Goal: Task Accomplishment & Management: Complete application form

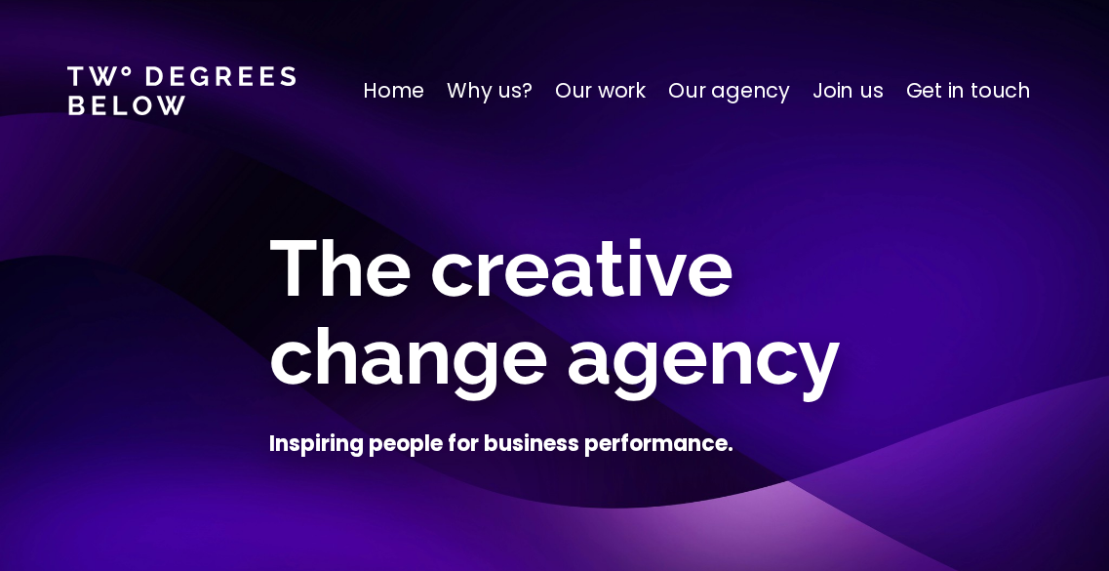
click at [842, 82] on p "Join us" at bounding box center [848, 90] width 71 height 31
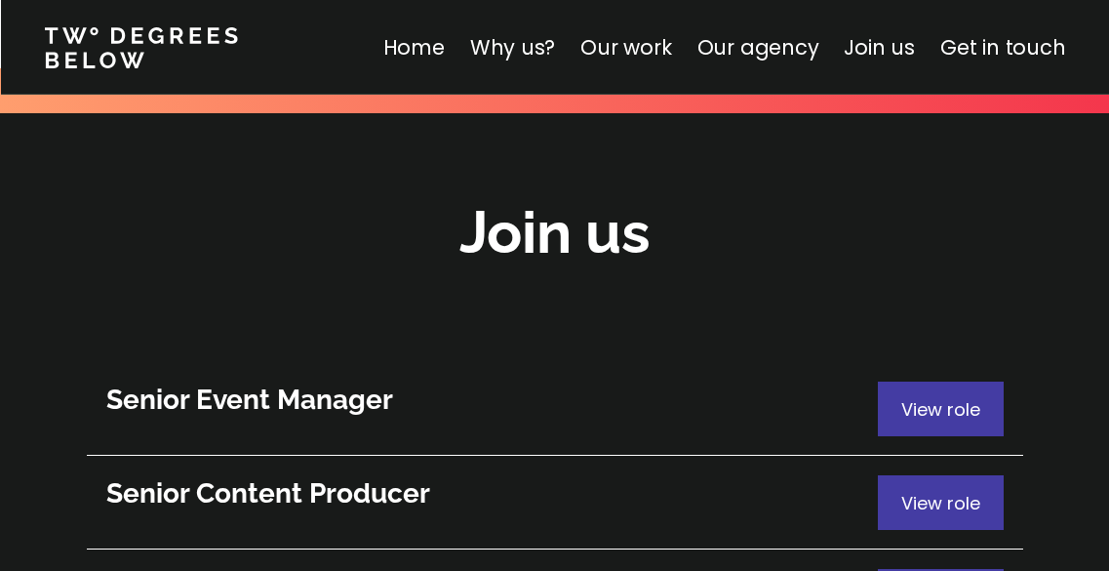
scroll to position [10661, 0]
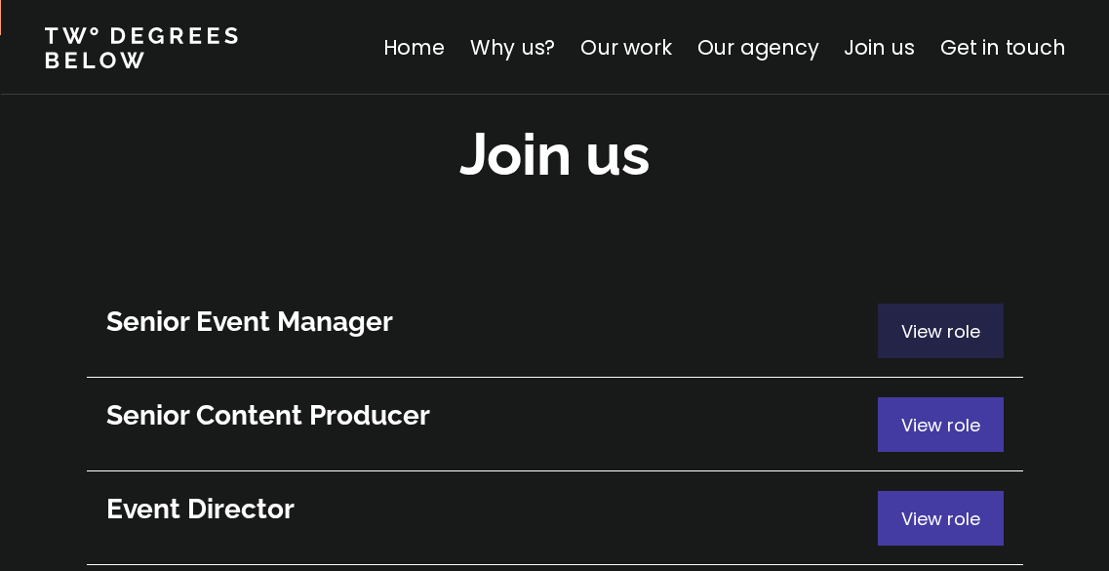
click at [928, 319] on span "View role" at bounding box center [941, 331] width 79 height 24
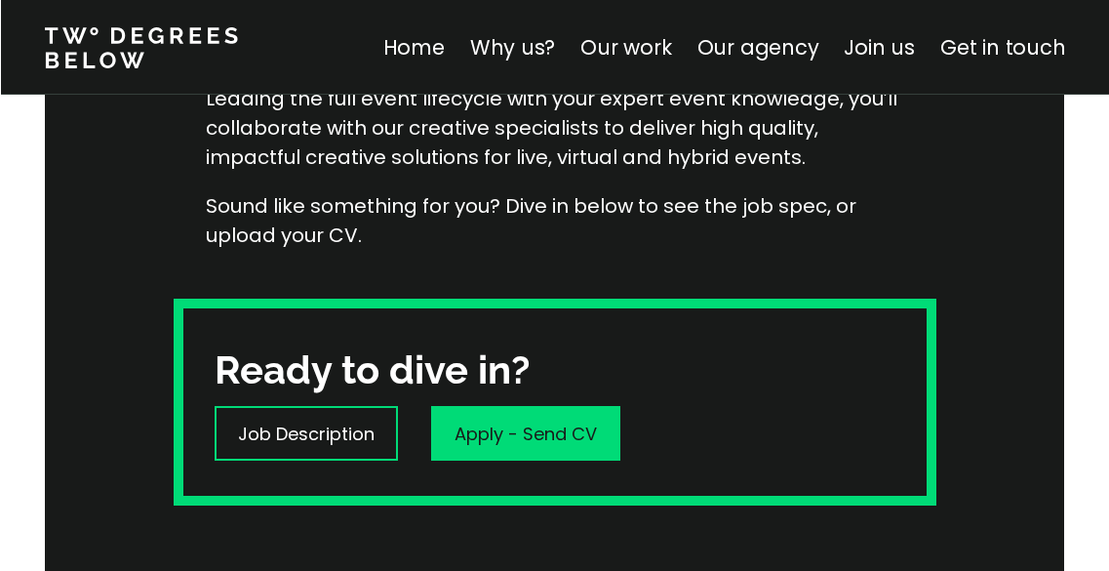
scroll to position [431, 0]
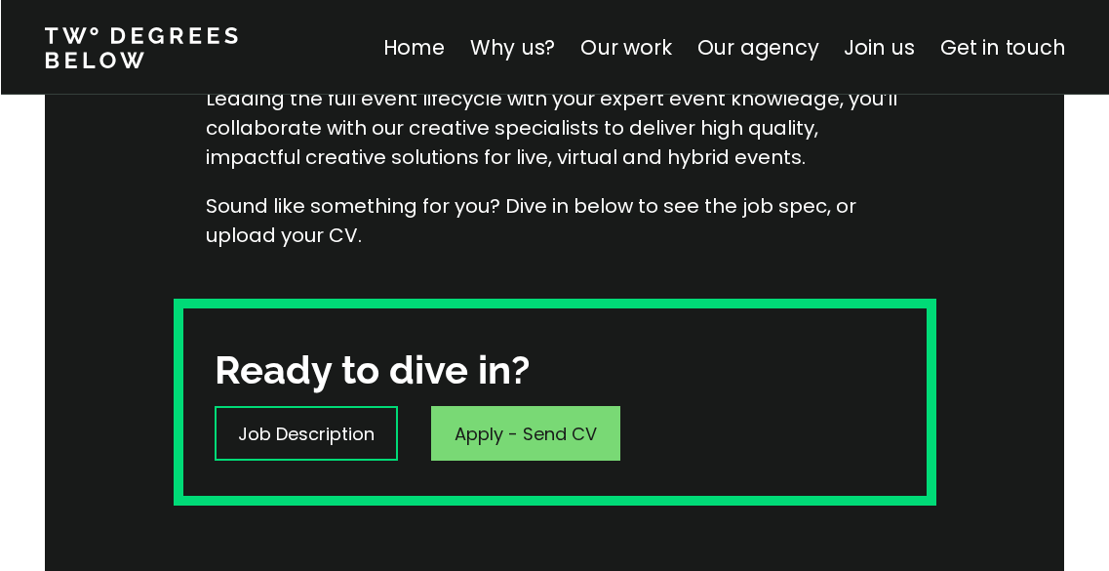
click at [532, 406] on div "Apply - Send CV" at bounding box center [525, 433] width 189 height 55
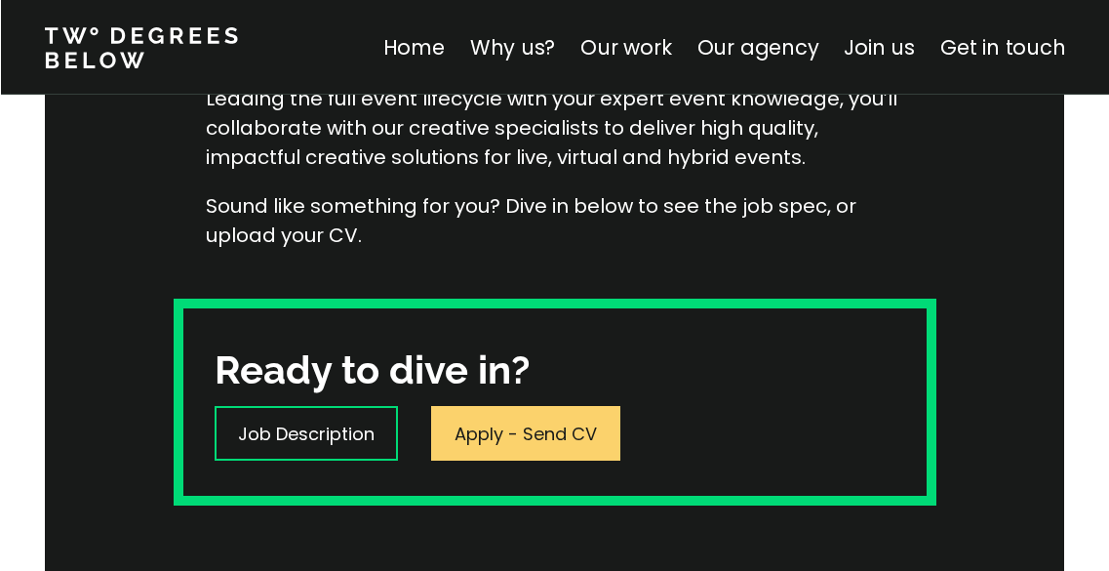
click at [527, 428] on p "Apply - Send CV" at bounding box center [526, 434] width 142 height 26
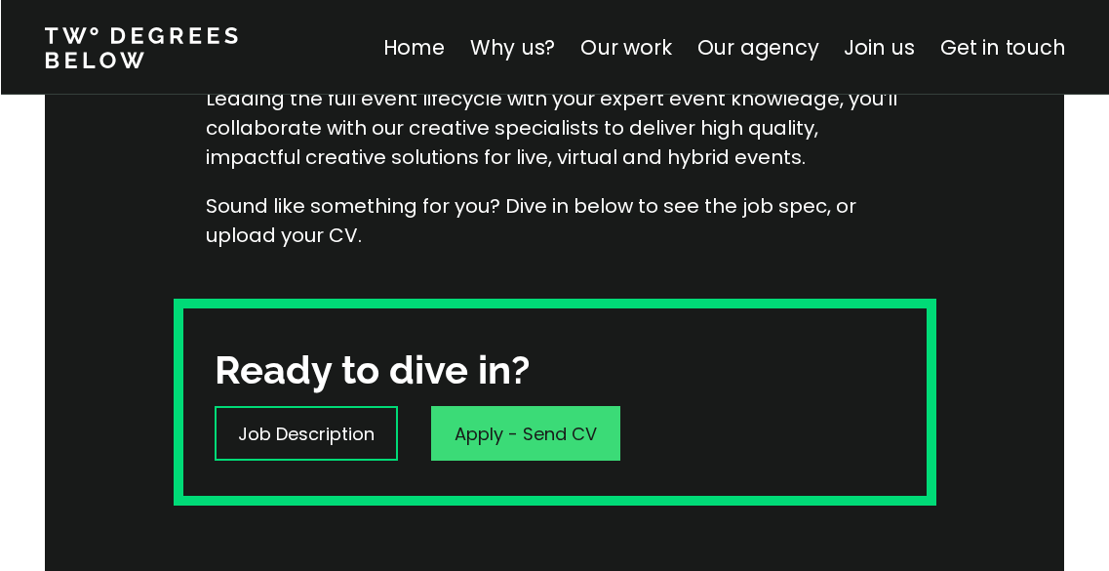
click at [560, 422] on p "Apply - Send CV" at bounding box center [526, 434] width 142 height 26
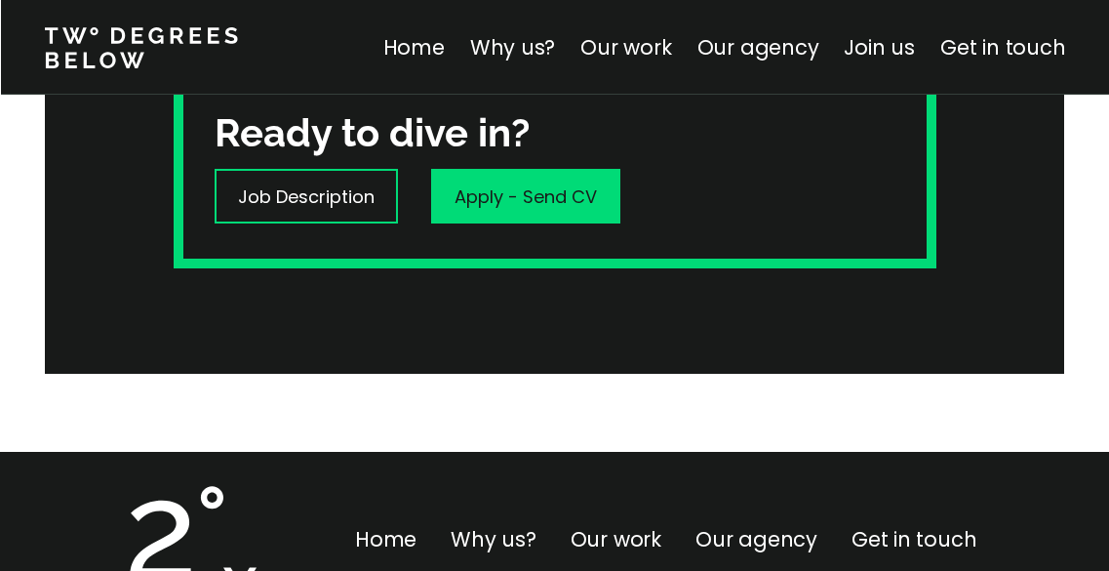
scroll to position [606, 0]
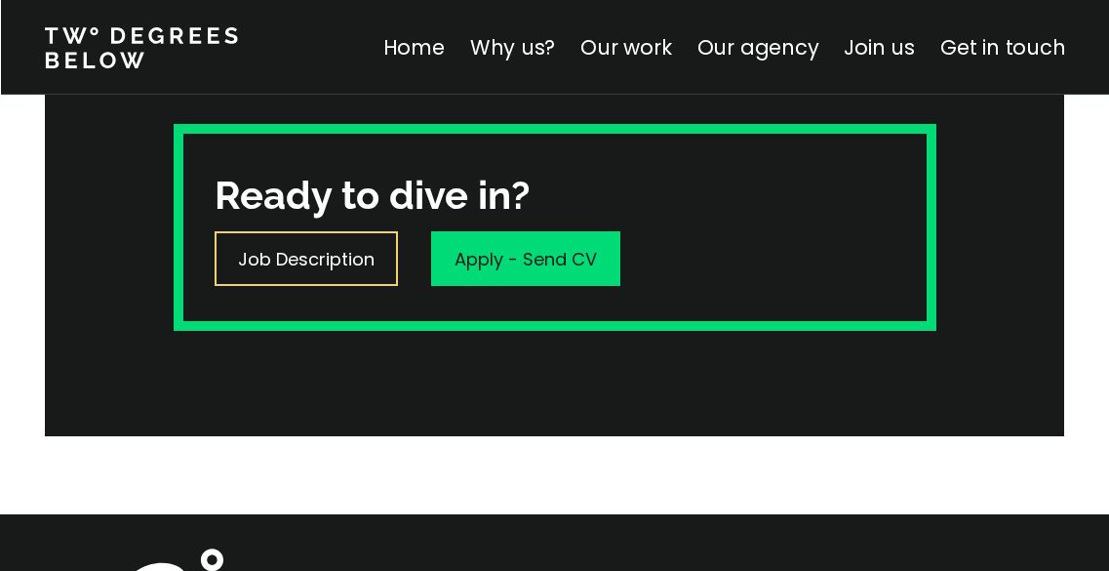
click at [334, 251] on p "Job Description" at bounding box center [306, 259] width 137 height 26
